Goal: Find contact information: Find contact information

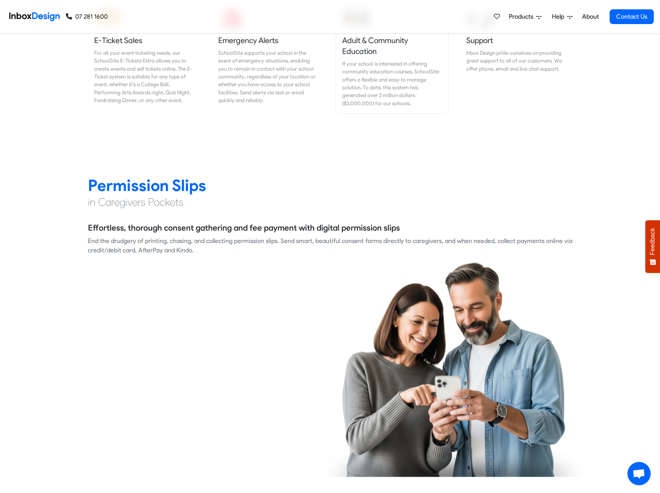
scroll to position [1125, 0]
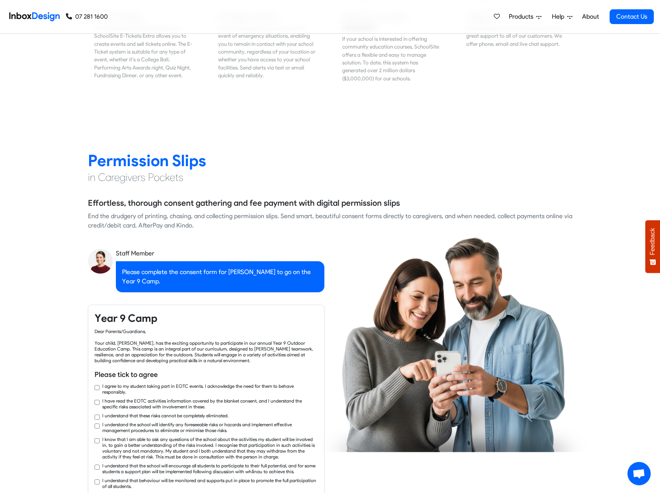
checkbox input "true"
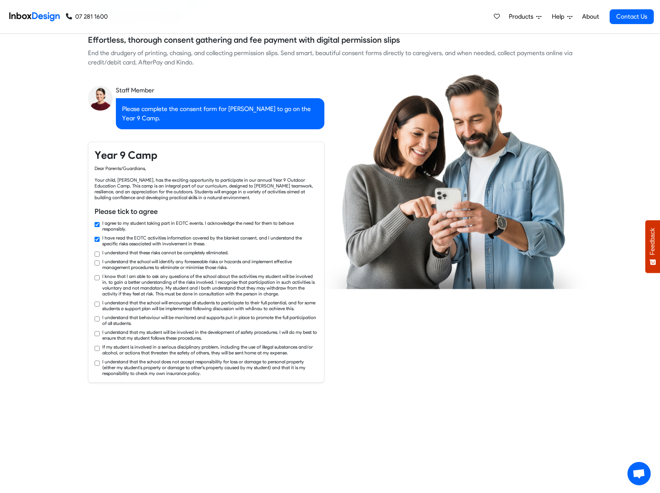
checkbox input "true"
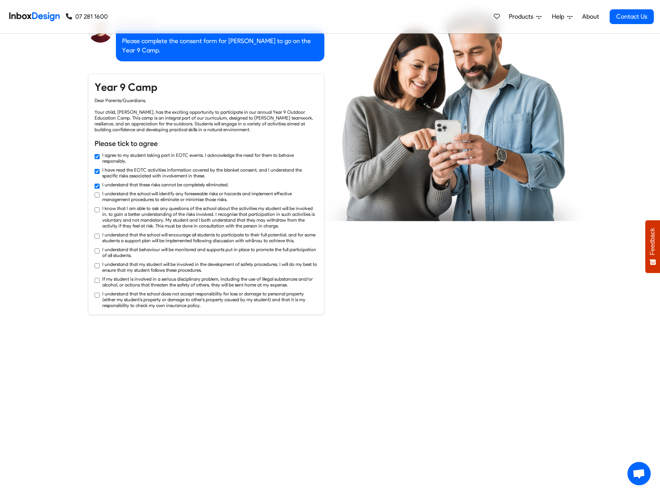
checkbox input "true"
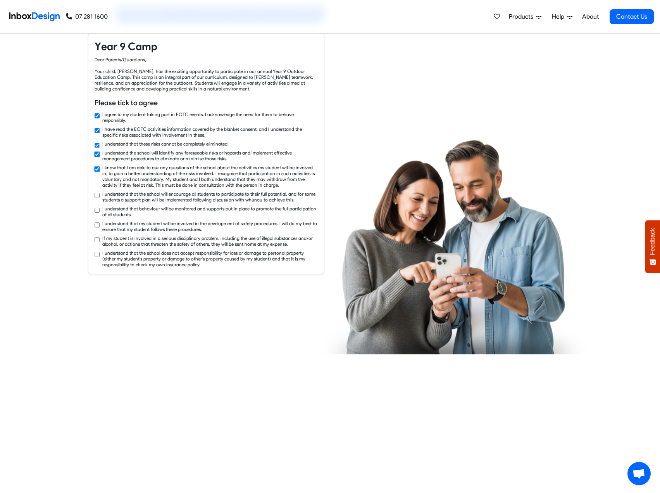
checkbox input "true"
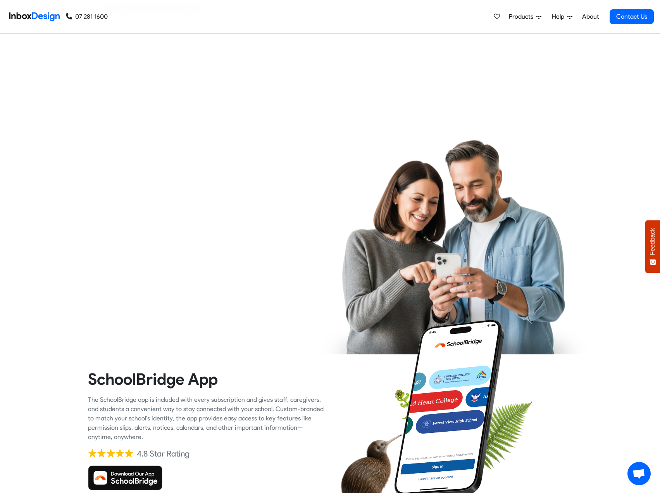
checkbox input "true"
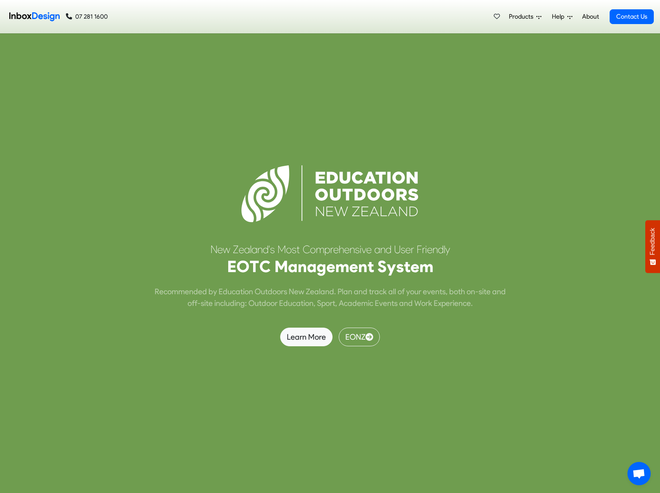
scroll to position [3219, 0]
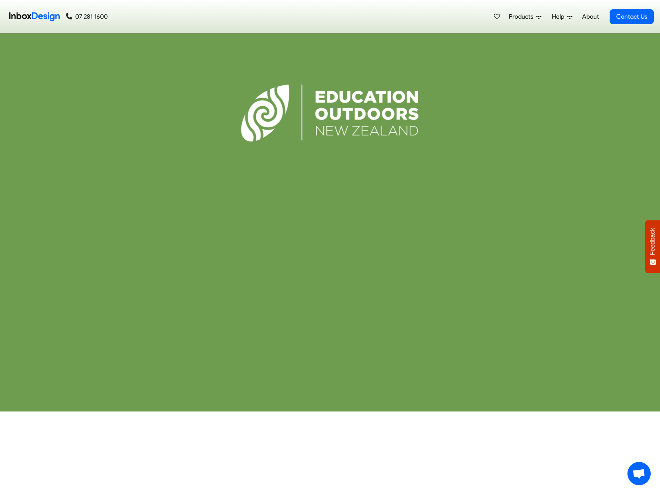
click at [593, 12] on link "About" at bounding box center [590, 17] width 21 height 16
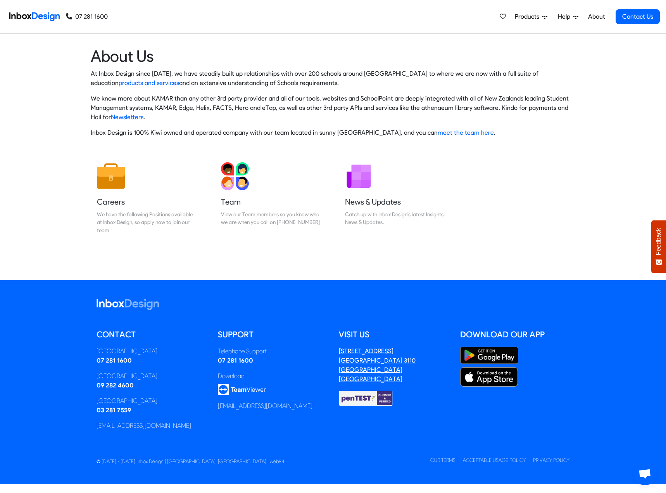
click at [360, 371] on address "[STREET_ADDRESS]" at bounding box center [377, 364] width 77 height 35
